Goal: Task Accomplishment & Management: Manage account settings

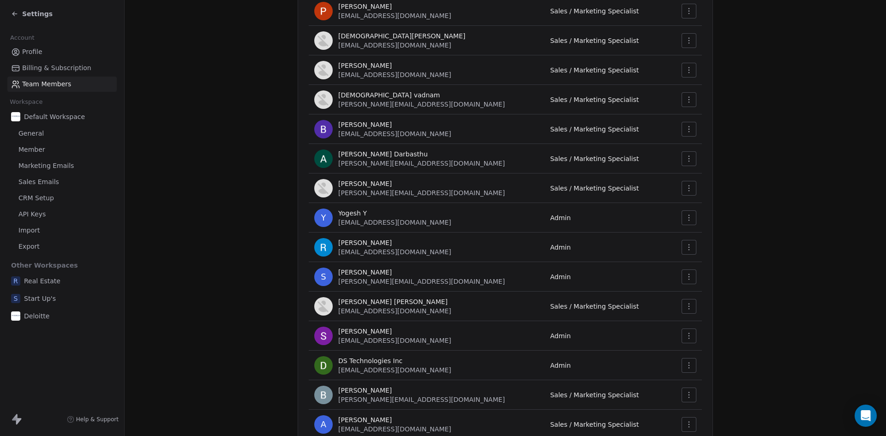
scroll to position [259, 0]
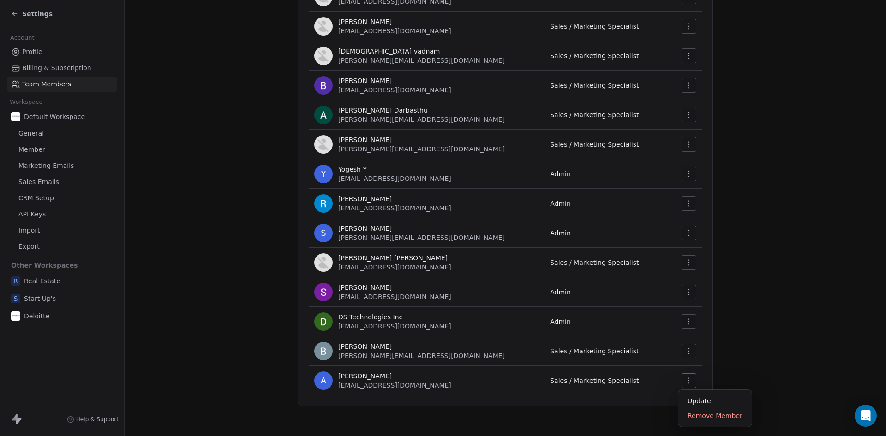
click at [692, 383] on button "button" at bounding box center [688, 380] width 15 height 15
click at [367, 375] on span "[PERSON_NAME]" at bounding box center [365, 375] width 54 height 9
click at [316, 379] on span "A" at bounding box center [323, 380] width 18 height 18
click at [685, 378] on icon "button" at bounding box center [688, 380] width 7 height 7
click at [695, 401] on div "Update" at bounding box center [715, 401] width 66 height 15
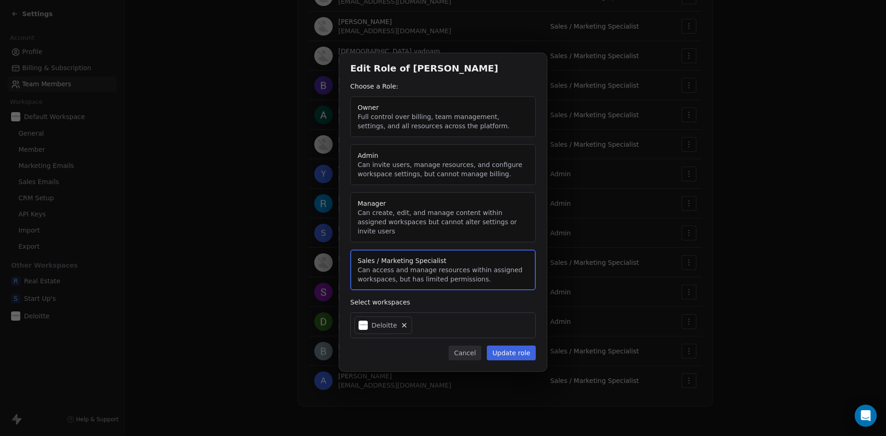
click at [473, 325] on div "Deloitte" at bounding box center [442, 325] width 185 height 26
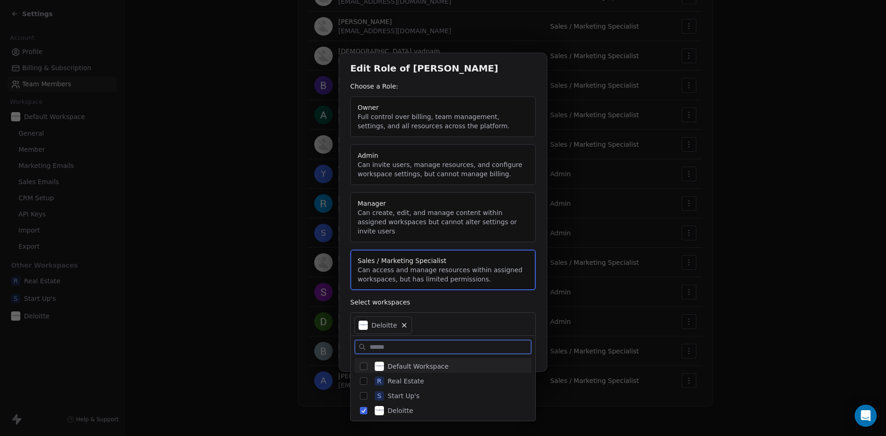
click at [426, 368] on span "Default Workspace" at bounding box center [418, 366] width 61 height 9
click at [413, 381] on span "Real Estate" at bounding box center [406, 380] width 36 height 9
click at [500, 311] on div "Edit Role of [PERSON_NAME] Choose a Role: Owner Full control over billing, team…" at bounding box center [443, 217] width 886 height 359
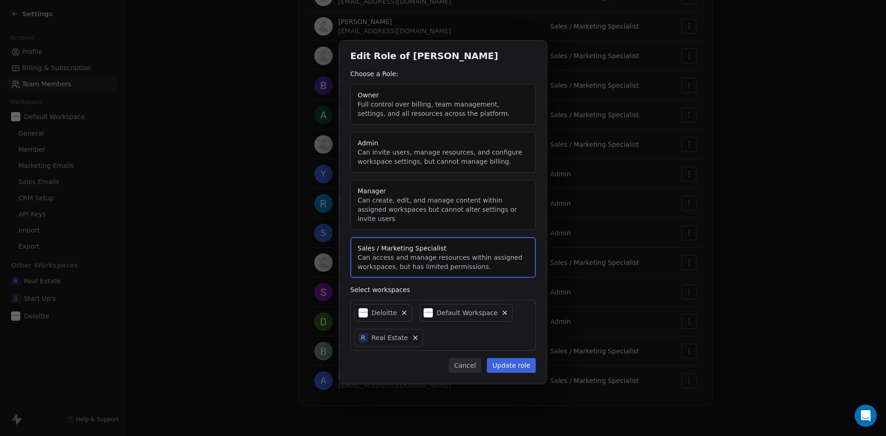
click at [510, 362] on button "Update role" at bounding box center [511, 365] width 49 height 15
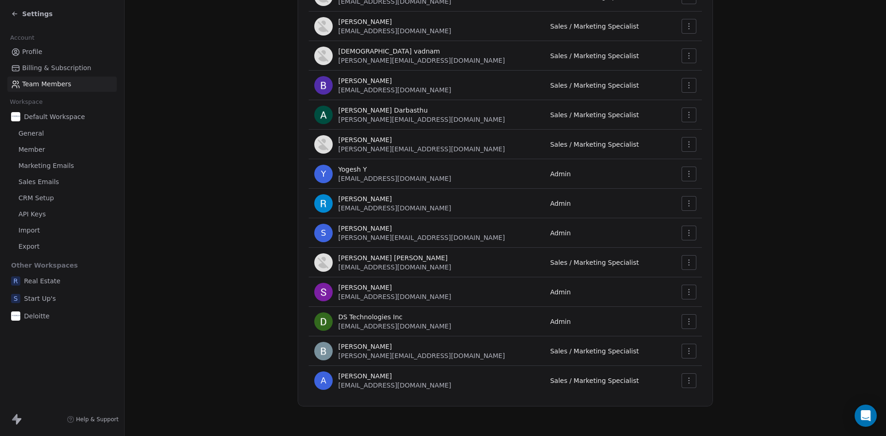
click at [681, 378] on button "button" at bounding box center [688, 380] width 15 height 15
click at [704, 395] on div "Update" at bounding box center [715, 401] width 66 height 15
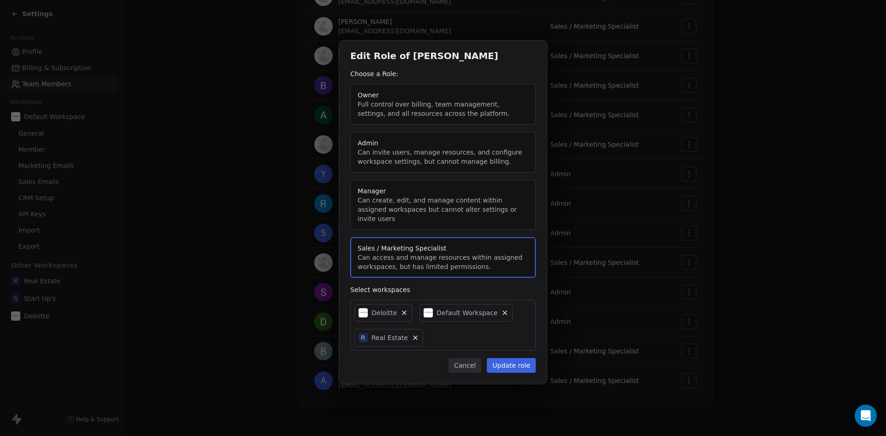
click at [418, 152] on button "Admin Can invite users, manage resources, and configure workspace settings, but…" at bounding box center [442, 152] width 185 height 41
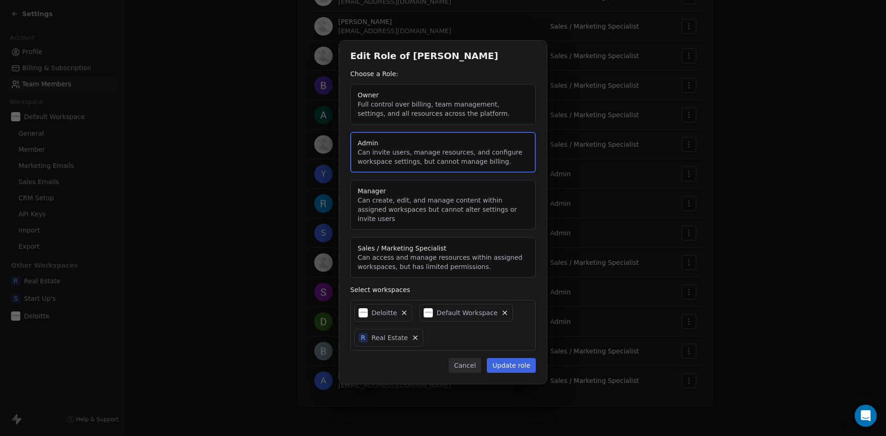
click at [413, 191] on button "Manager Can create, edit, and manage content within assigned workspaces but can…" at bounding box center [442, 205] width 185 height 50
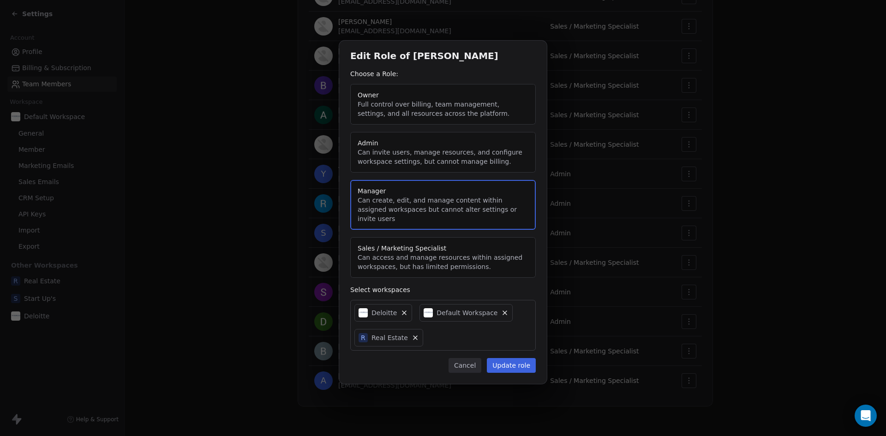
click at [517, 364] on button "Update role" at bounding box center [511, 365] width 49 height 15
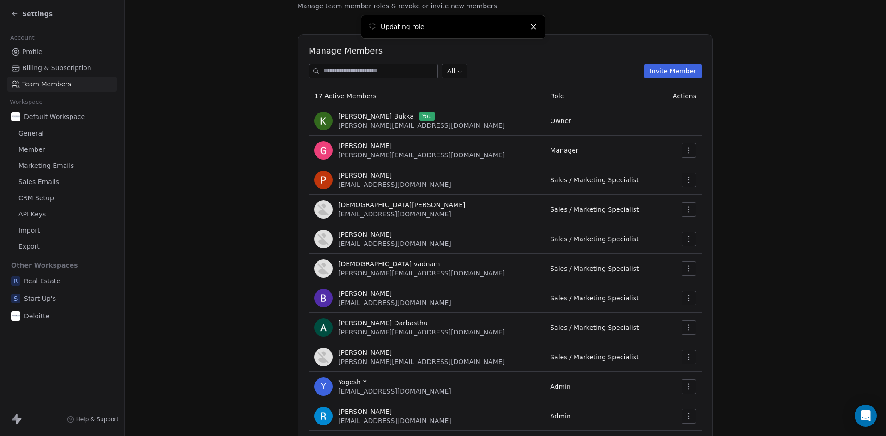
scroll to position [0, 0]
